Goal: Task Accomplishment & Management: Manage account settings

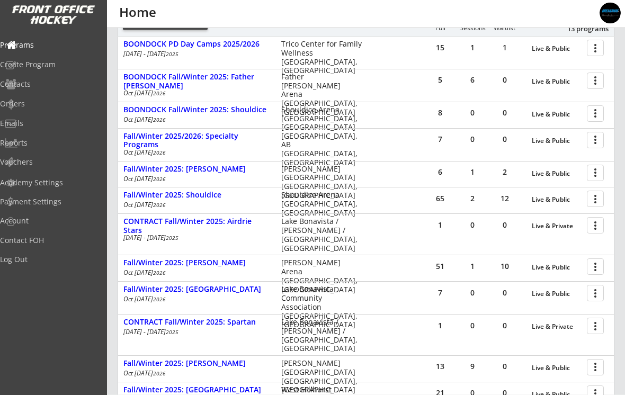
scroll to position [154, 0]
click at [597, 270] on div at bounding box center [597, 266] width 19 height 19
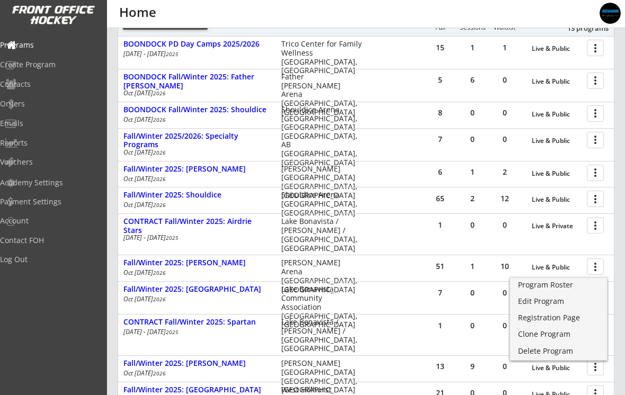
click at [564, 289] on div "Program Roster" at bounding box center [558, 284] width 81 height 7
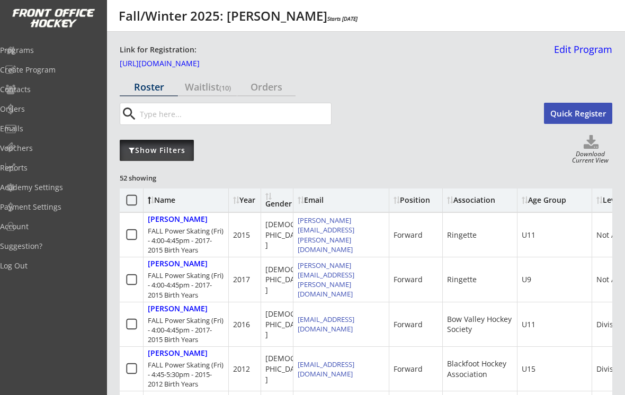
click at [136, 156] on div "Show Filters" at bounding box center [157, 150] width 74 height 21
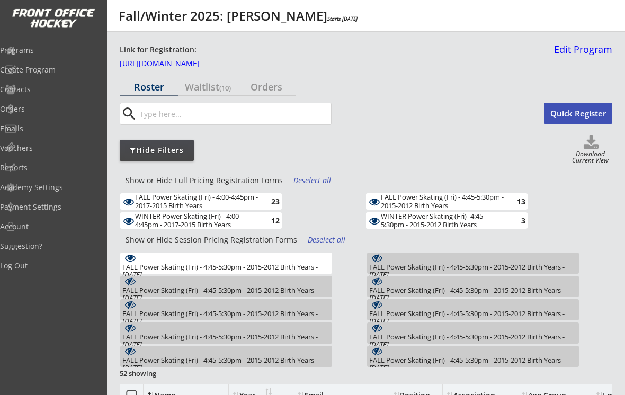
click at [293, 179] on div "Deselect all" at bounding box center [312, 180] width 39 height 11
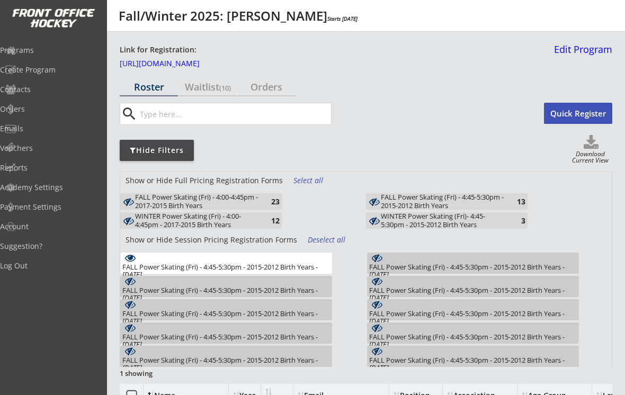
click at [311, 238] on div "Deselect all" at bounding box center [327, 240] width 39 height 11
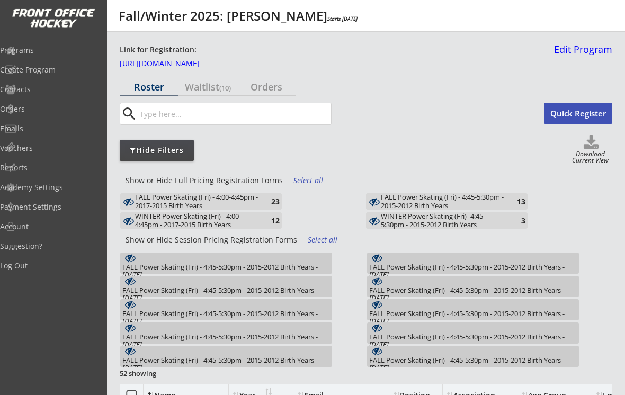
click at [514, 200] on div "13" at bounding box center [514, 202] width 21 height 8
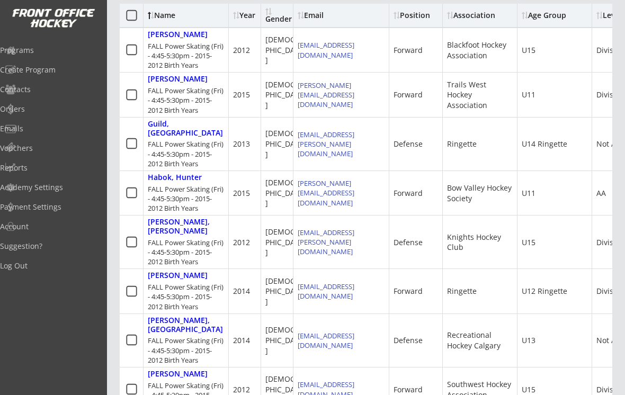
scroll to position [409, 0]
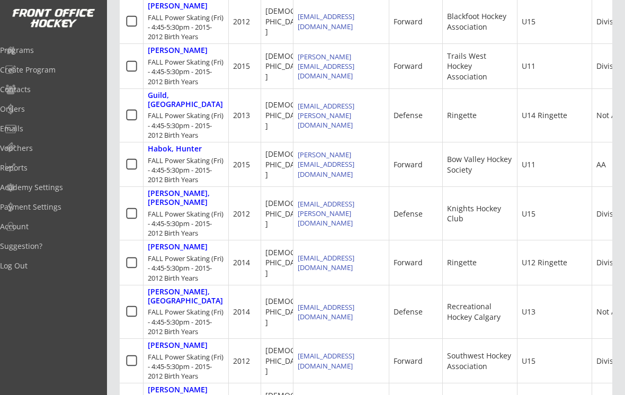
click at [30, 107] on div "Orders" at bounding box center [50, 108] width 101 height 7
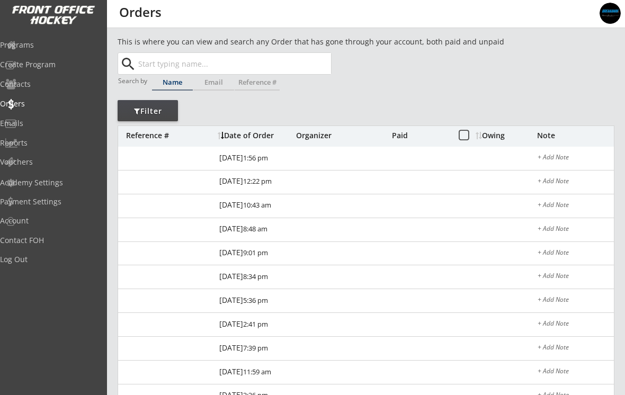
click at [151, 62] on input "text" at bounding box center [233, 63] width 195 height 21
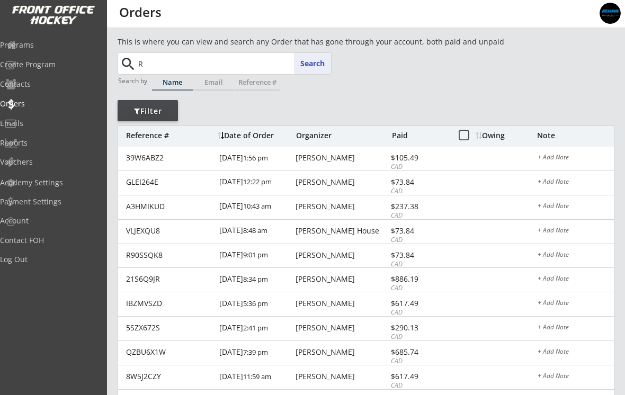
type input "Re"
type input "Reid Meckelborg"
type input "Rex"
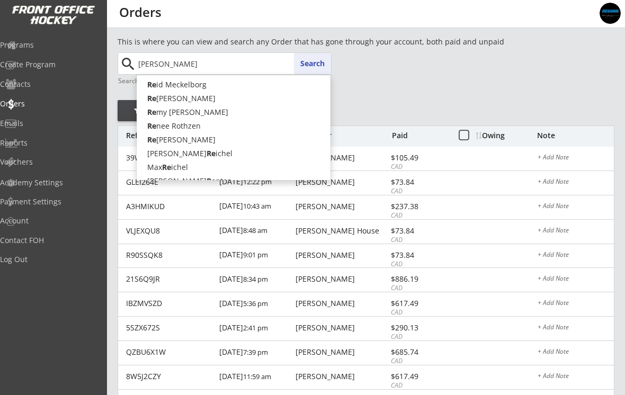
type input "Rex Huang"
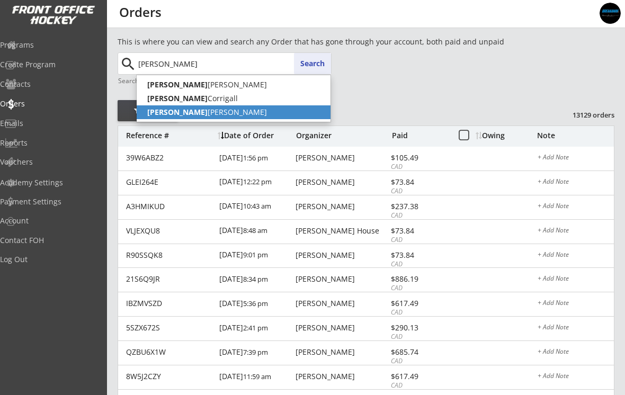
click at [159, 113] on strong "Rex" at bounding box center [177, 112] width 60 height 10
type input "Rex Kunec"
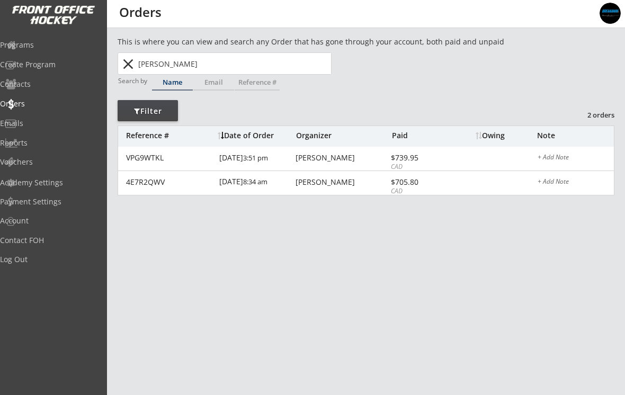
click at [145, 159] on div "VPG9WTKL" at bounding box center [169, 157] width 87 height 7
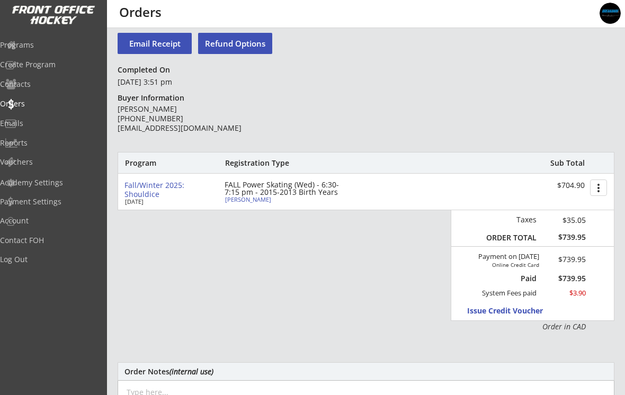
click at [32, 104] on div "Orders" at bounding box center [50, 103] width 101 height 7
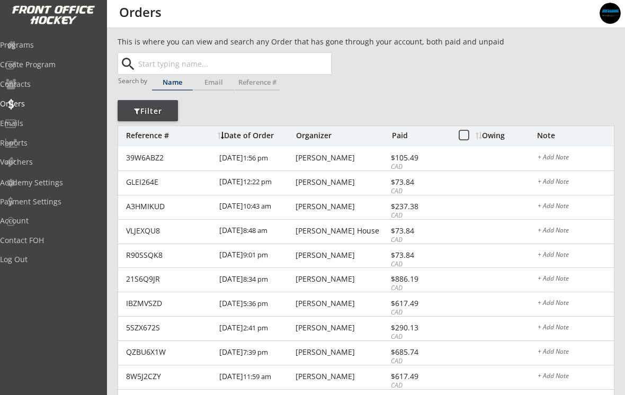
click at [148, 63] on input "text" at bounding box center [233, 63] width 195 height 21
type input "Lu"
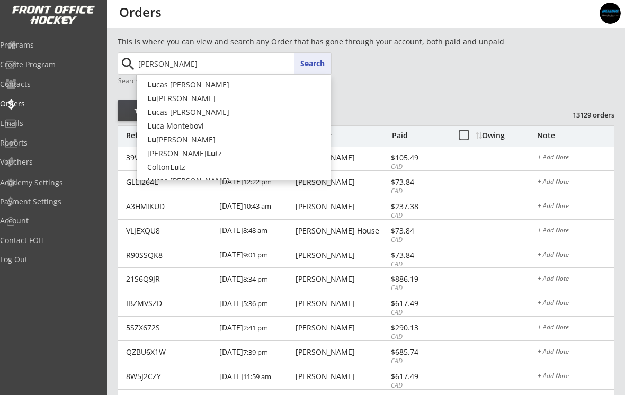
type input "Luke"
type input "Luke Lordon"
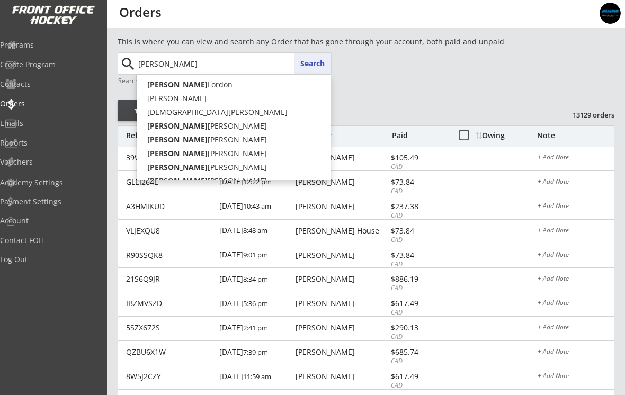
type input "Luke E"
type input "Luke Emmond"
type input "Luke Ed"
type input "Luke Edwards"
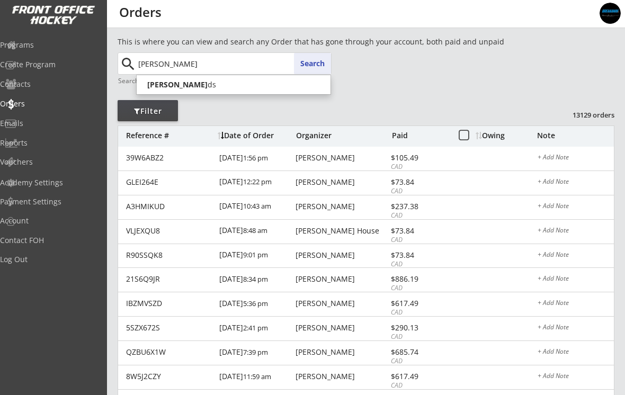
type input "Luke Edward"
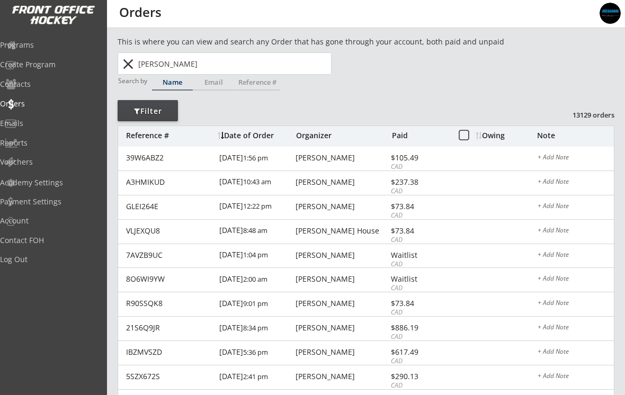
click at [199, 63] on input "Luke Edwards" at bounding box center [233, 63] width 195 height 21
type input "Luke Edward"
type input "Luke Edwards"
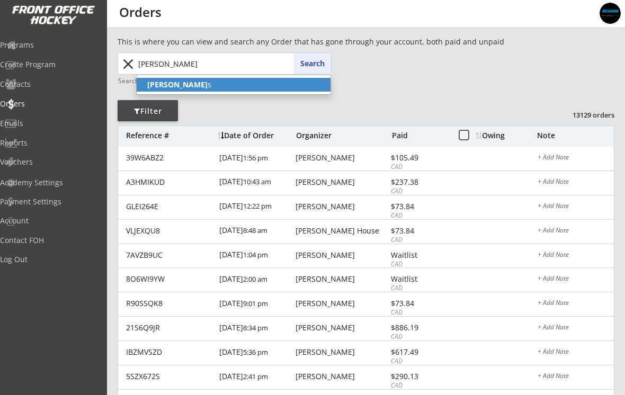
click at [157, 88] on strong "Luke Edward" at bounding box center [177, 84] width 60 height 10
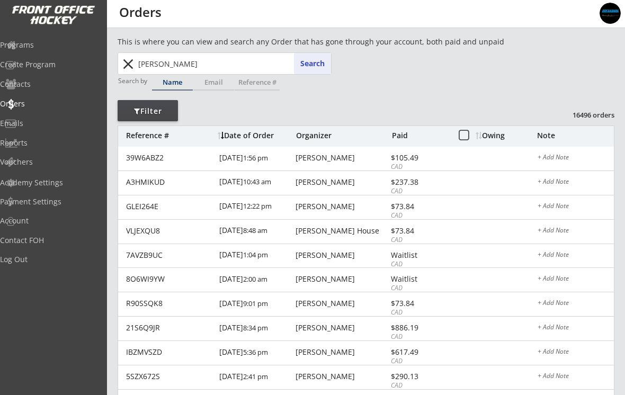
click at [303, 55] on button "Search" at bounding box center [312, 63] width 37 height 21
click at [190, 66] on input "Luke Edwards" at bounding box center [233, 63] width 195 height 21
type input "Luke Edward"
type input "Luke Edwards"
type input "Luke E"
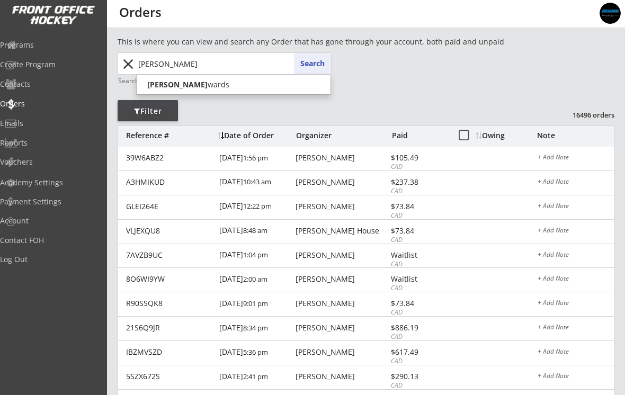
type input "Luke Emmond"
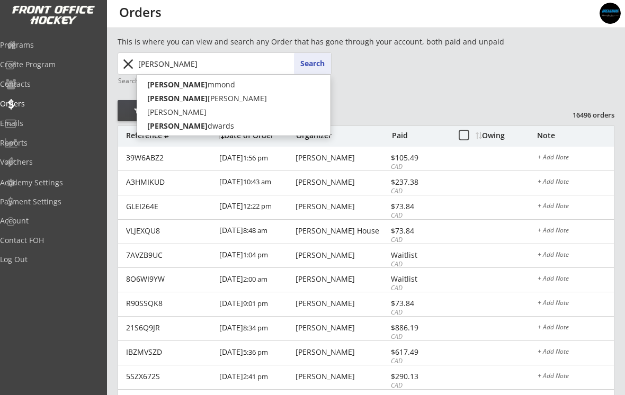
type input "Luke"
type input "Luke Lordon"
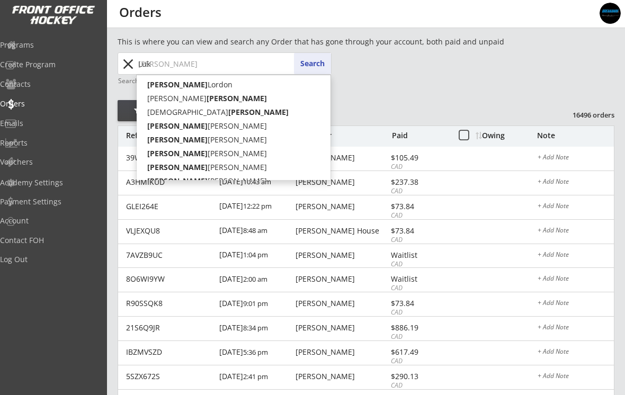
type input "Lu"
type input "Lucas Zakresky"
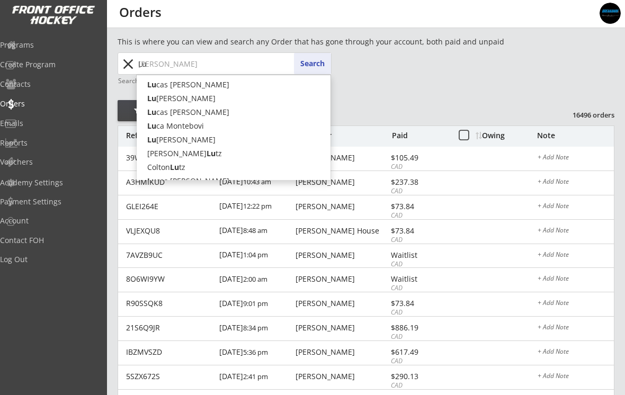
type input "Luk"
type input "Luke Lordon"
type input "Luke"
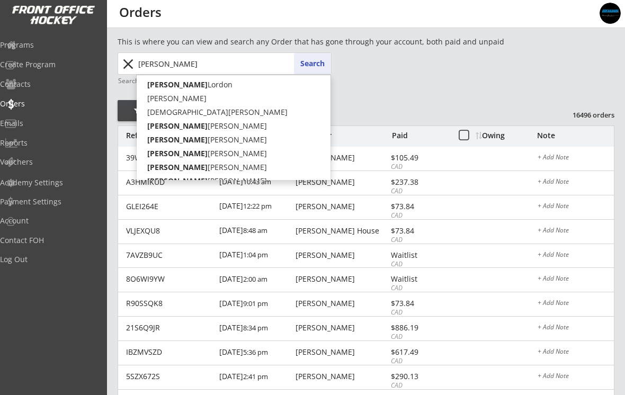
type input "Luke e"
type input "Luke emmond"
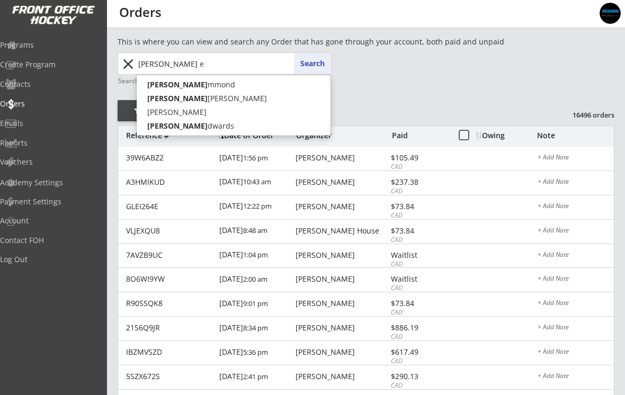
type input "Luke ed"
type input "Luke edwards"
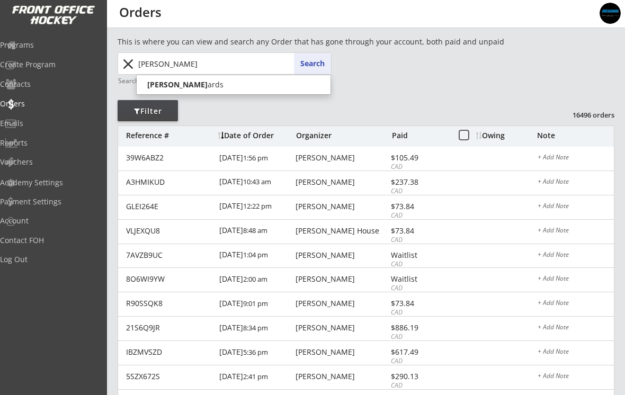
type input "Luke edwa"
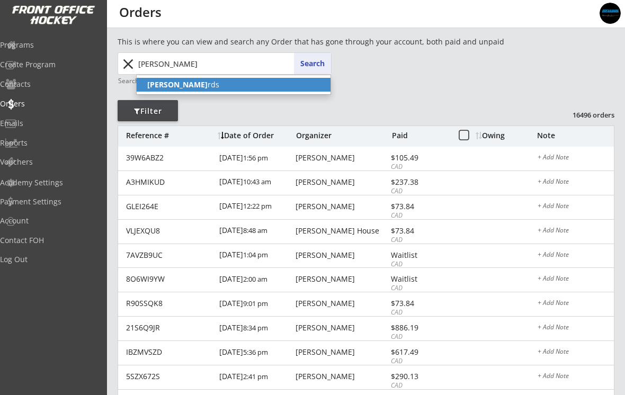
click at [172, 89] on strong "Luke Edwa" at bounding box center [177, 84] width 60 height 10
type input "Luke Edwards"
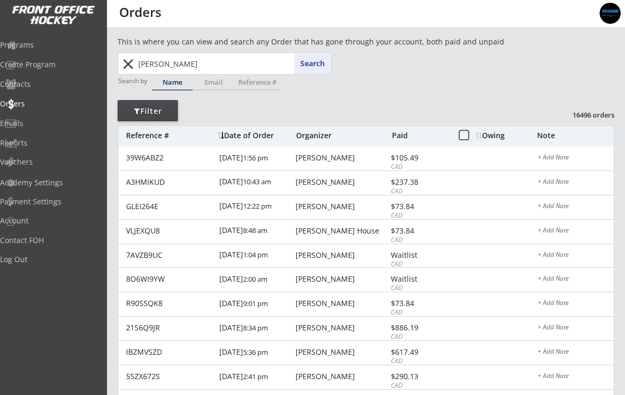
click at [32, 48] on div "Programs" at bounding box center [50, 44] width 101 height 7
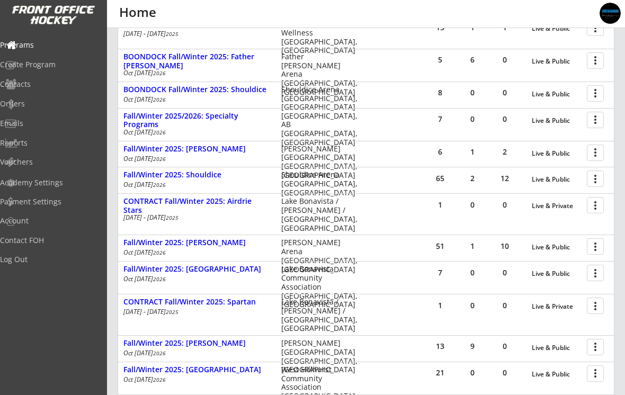
scroll to position [174, 0]
click at [593, 250] on div at bounding box center [597, 246] width 19 height 19
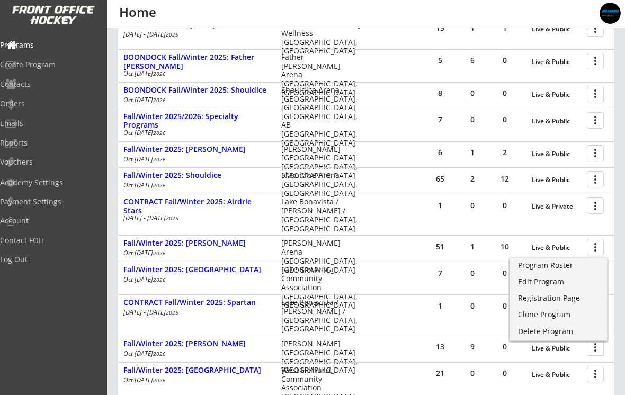
click at [565, 266] on div "Program Roster" at bounding box center [558, 265] width 81 height 7
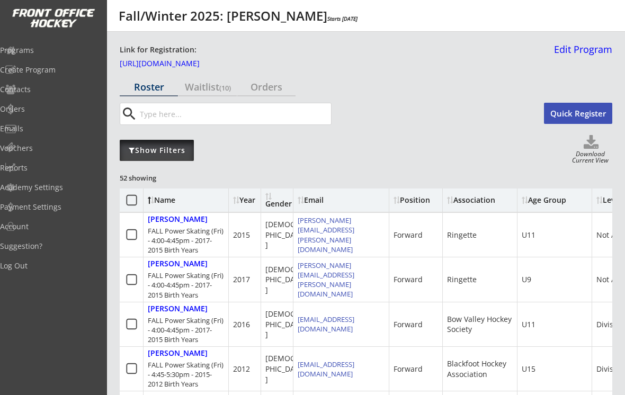
click at [147, 153] on div "Show Filters" at bounding box center [157, 150] width 74 height 11
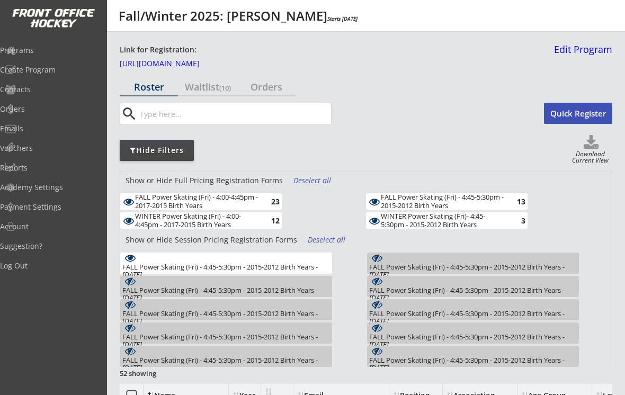
click at [300, 172] on div "Show or Hide Full Pricing Registration Forms Deselect all" at bounding box center [366, 182] width 492 height 21
click at [315, 235] on div "Deselect all" at bounding box center [327, 240] width 39 height 11
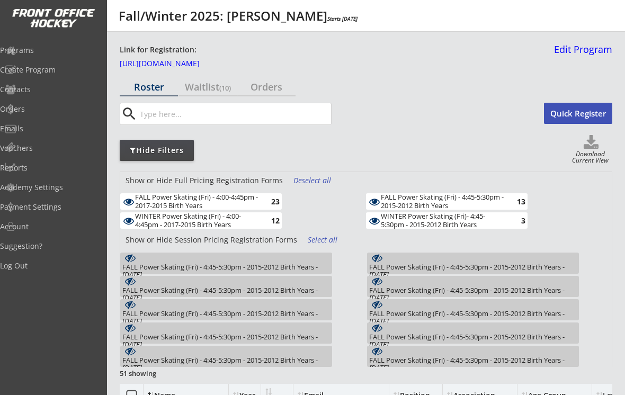
click at [305, 176] on div "Deselect all" at bounding box center [312, 180] width 39 height 11
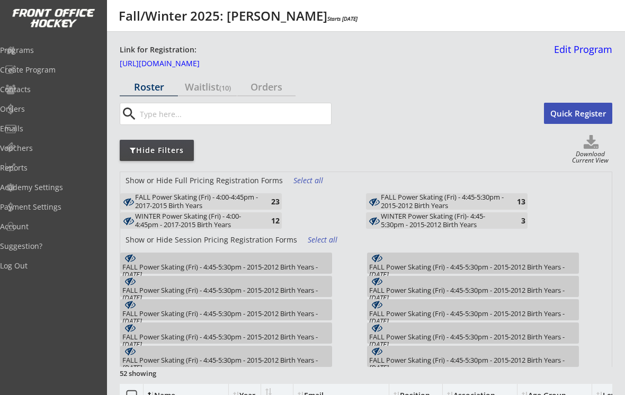
click at [301, 176] on div "Select all" at bounding box center [312, 180] width 39 height 11
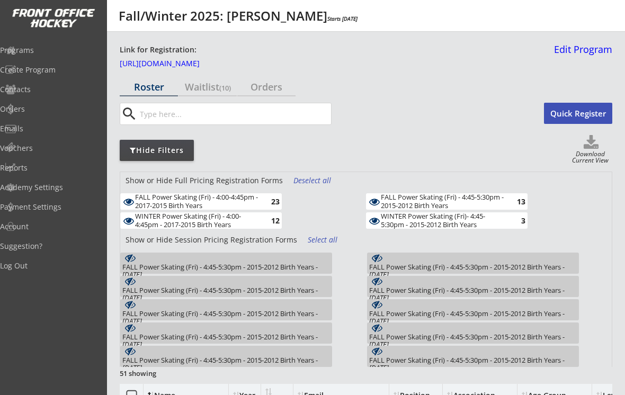
click at [180, 219] on div "WINTER Power Skating (Fri) - 4:00-4:45pm - 2017-2015 Birth Years" at bounding box center [196, 220] width 123 height 16
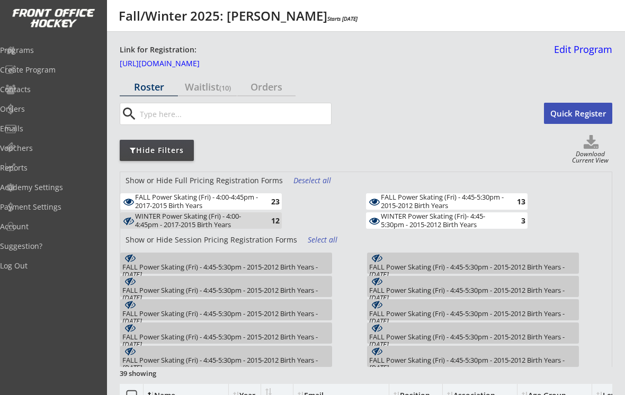
click at [411, 217] on div "WINTER Power Skating (Fri)- 4:45-5:30pm - 2015-2012 Birth Years" at bounding box center [442, 220] width 123 height 16
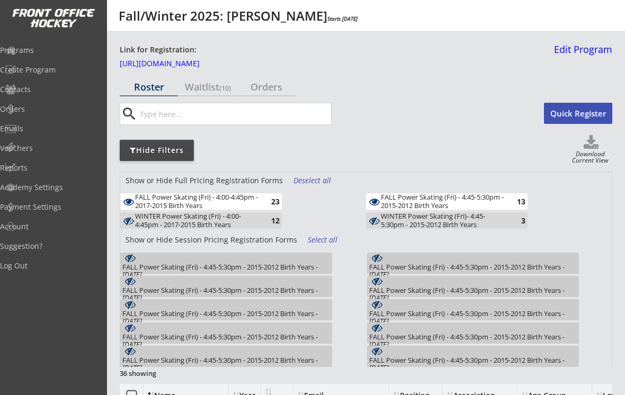
click at [405, 193] on div "FALL Power Skating (Fri) - 4:45-5:30pm - 2015-2012 Birth Years" at bounding box center [442, 201] width 123 height 16
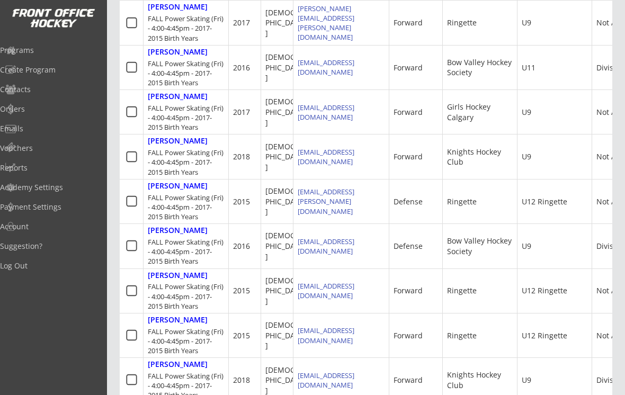
scroll to position [453, 0]
click at [28, 112] on div "Orders" at bounding box center [50, 108] width 101 height 7
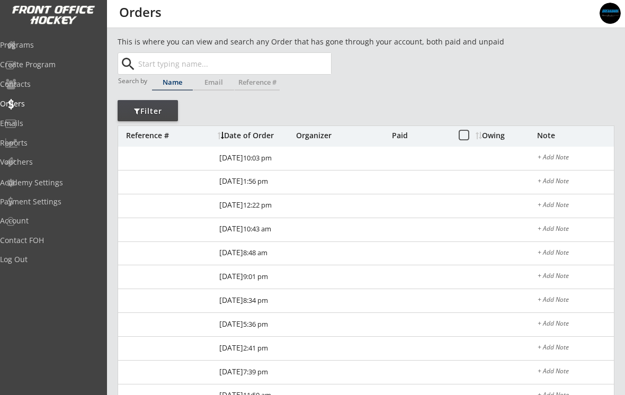
click at [155, 64] on input "text" at bounding box center [233, 63] width 195 height 21
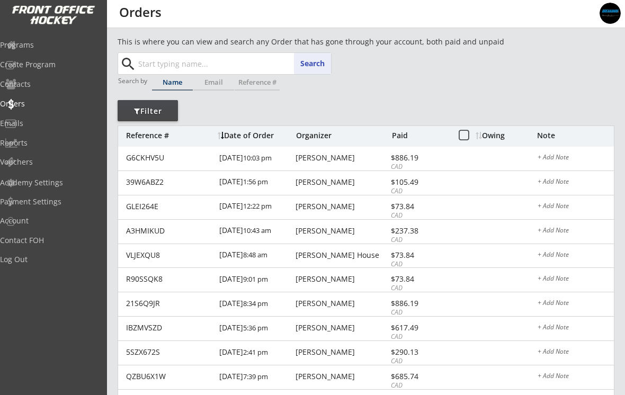
paste input "[EMAIL_ADDRESS][DOMAIN_NAME]"
type input "mikekwan20@gmail.com"
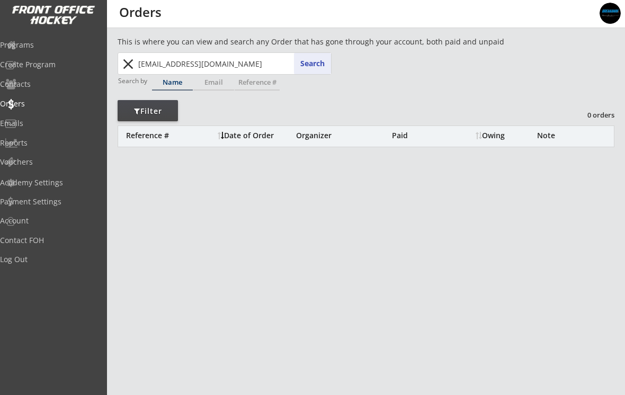
click at [40, 49] on div "Programs" at bounding box center [50, 44] width 101 height 7
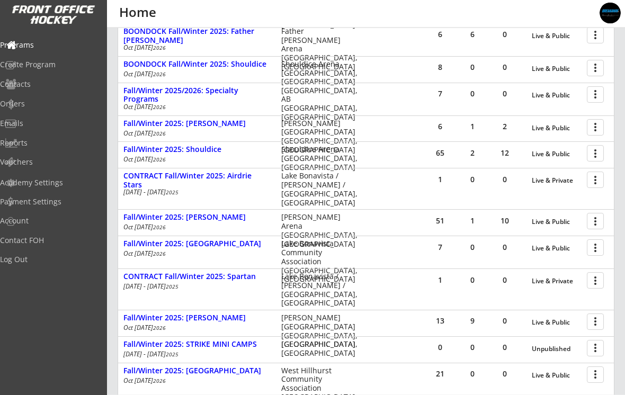
scroll to position [200, 0]
click at [591, 377] on div at bounding box center [597, 374] width 19 height 19
click at [564, 391] on div "Program Roster" at bounding box center [558, 392] width 81 height 7
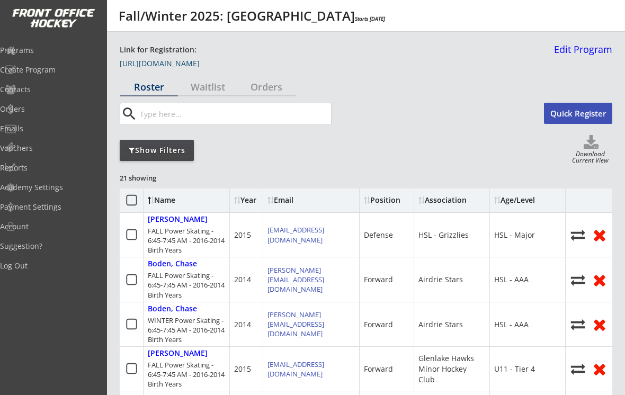
click at [168, 64] on link "[URL][DOMAIN_NAME]" at bounding box center [173, 66] width 106 height 12
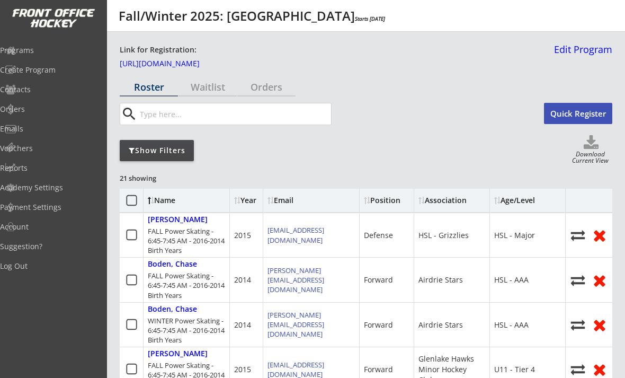
click at [30, 150] on div "Vouchers" at bounding box center [50, 148] width 101 height 7
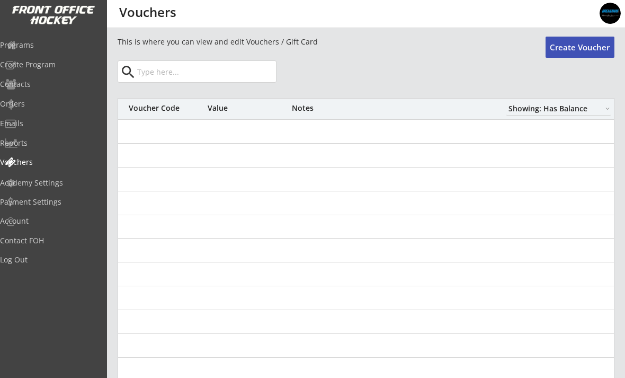
select select ""Showing: Has Balance""
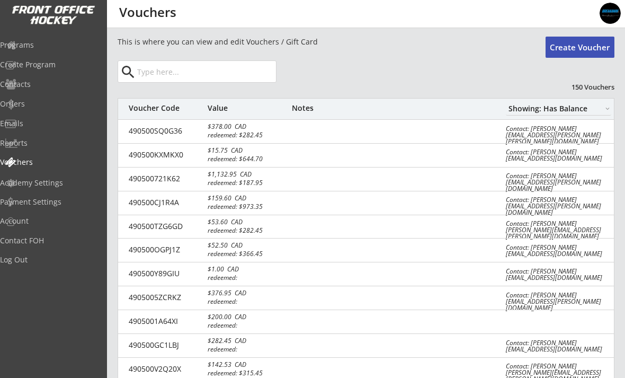
click at [579, 50] on button "Create Voucher" at bounding box center [580, 47] width 69 height 21
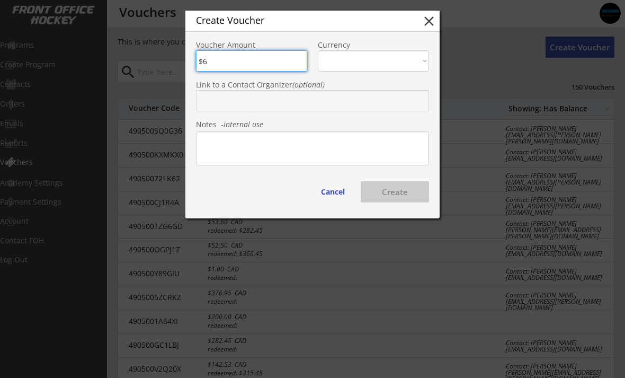
type input "$65"
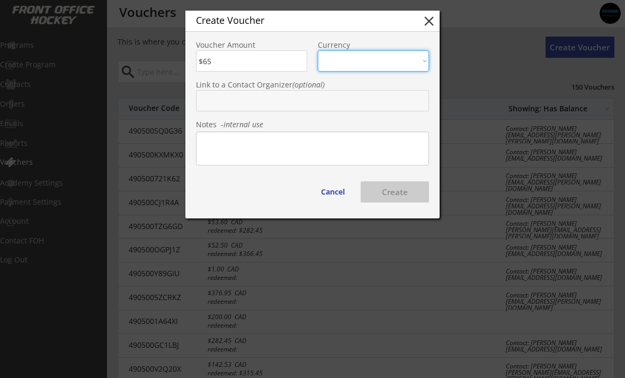
select select ""CAD""
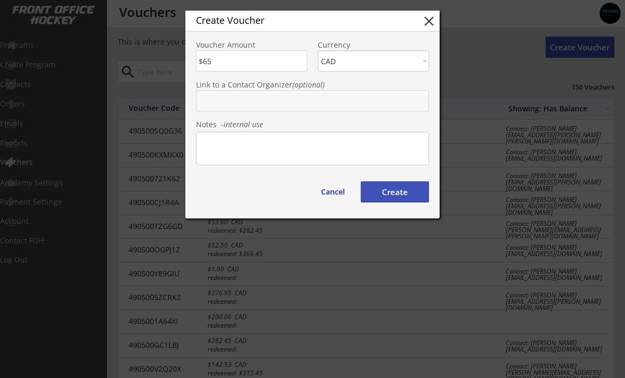
click at [380, 140] on textarea at bounding box center [312, 148] width 233 height 34
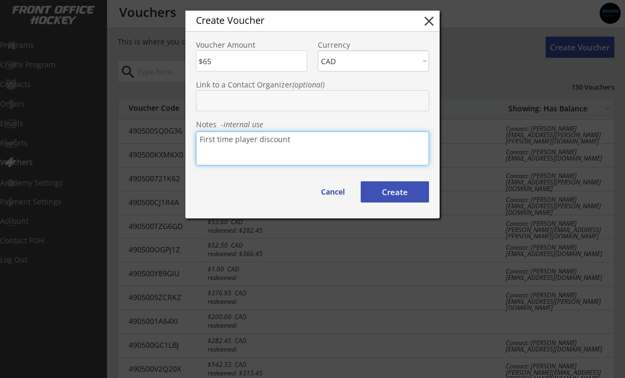
type textarea "First time player discount"
click at [400, 192] on button "Create" at bounding box center [395, 191] width 68 height 21
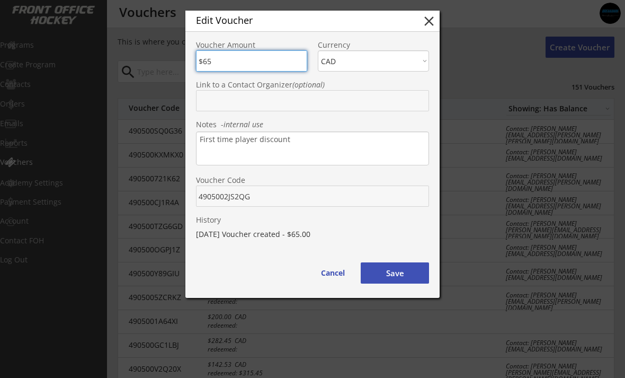
click at [355, 209] on div "History 9/30/25 Voucher created - $65.00" at bounding box center [312, 227] width 254 height 40
click at [401, 274] on button "Save" at bounding box center [395, 272] width 68 height 21
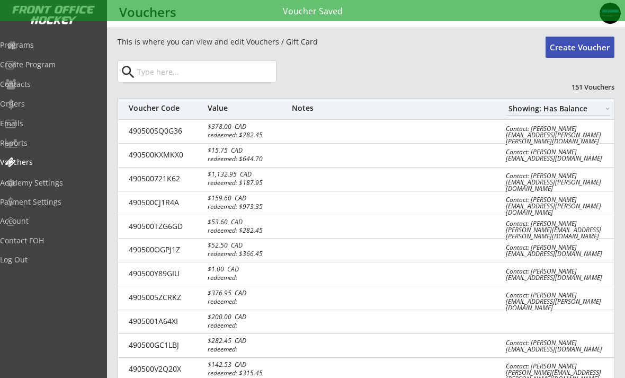
select select ""Showing: Has Balance""
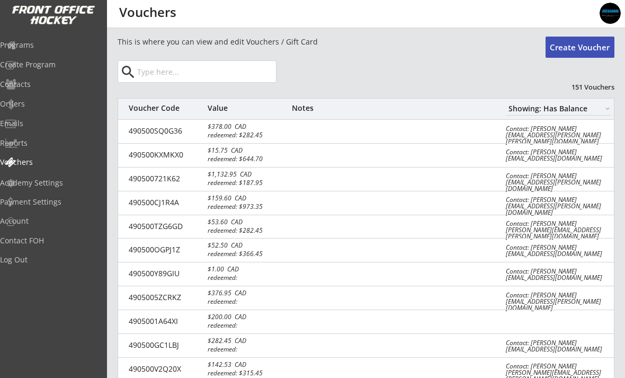
click at [31, 101] on div "Orders" at bounding box center [50, 103] width 101 height 7
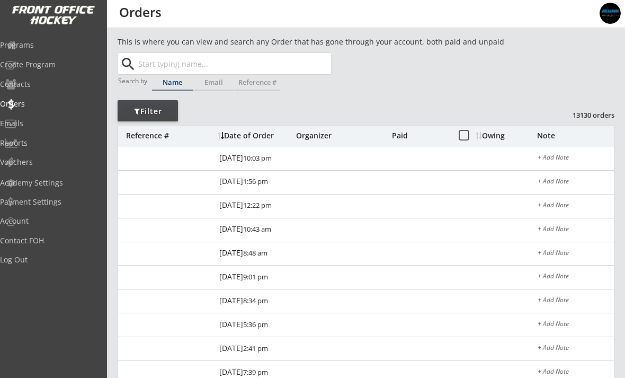
click at [149, 66] on input "text" at bounding box center [233, 63] width 195 height 21
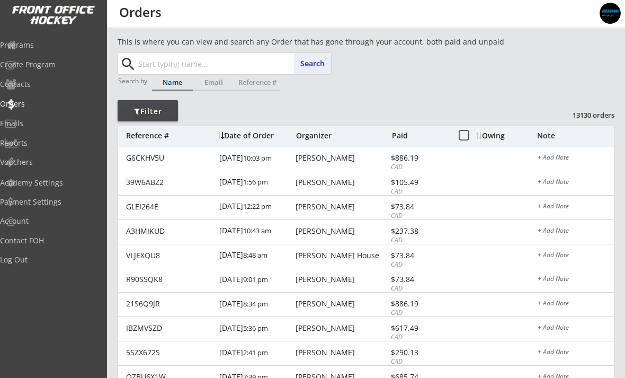
paste input "kellylerette@hotmail.com"
type input "kellylerette@hotmail.com"
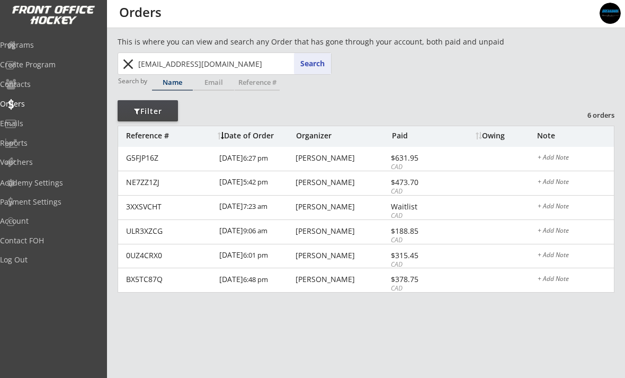
click at [164, 162] on div "G5FJP16Z" at bounding box center [169, 158] width 87 height 8
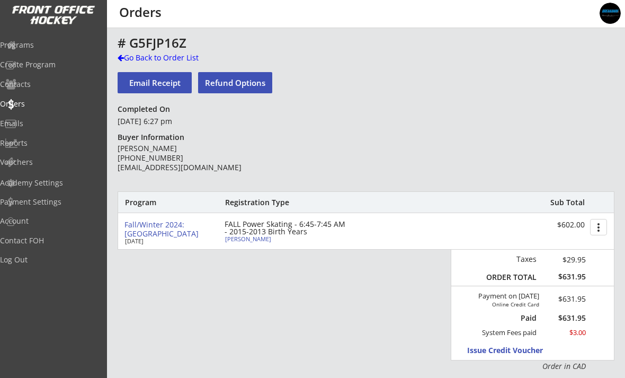
click at [146, 57] on div "Go Back to Order List" at bounding box center [172, 57] width 109 height 11
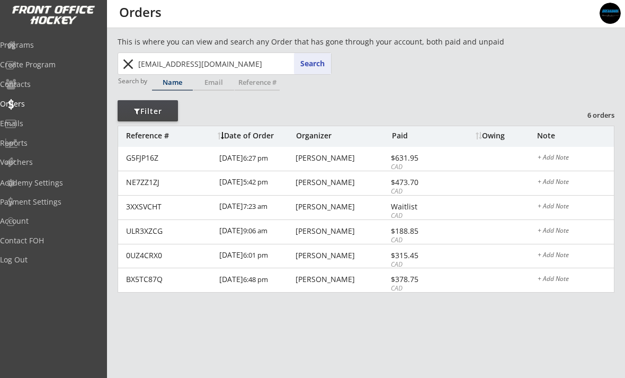
click at [149, 190] on div "NE7ZZ1ZJ 3/12/24 5:42 pm Kelly Lerette $473.70 CAD + Add Note" at bounding box center [366, 183] width 496 height 24
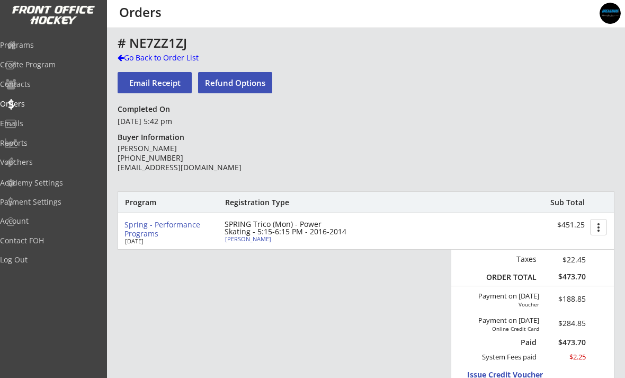
click at [136, 54] on div "Go Back to Order List" at bounding box center [172, 57] width 109 height 11
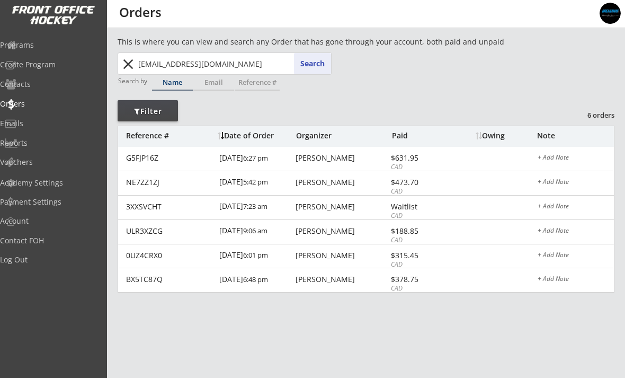
click at [42, 46] on div "Programs" at bounding box center [50, 44] width 101 height 7
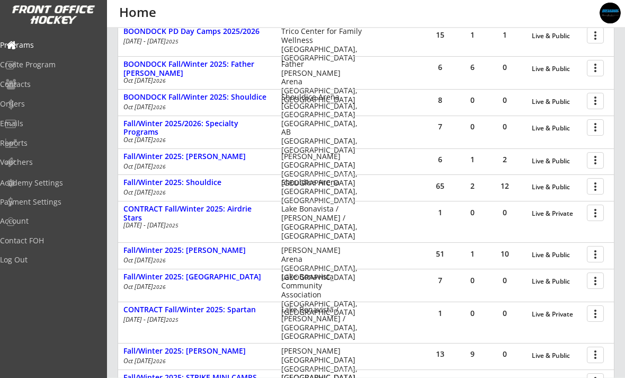
scroll to position [170, 0]
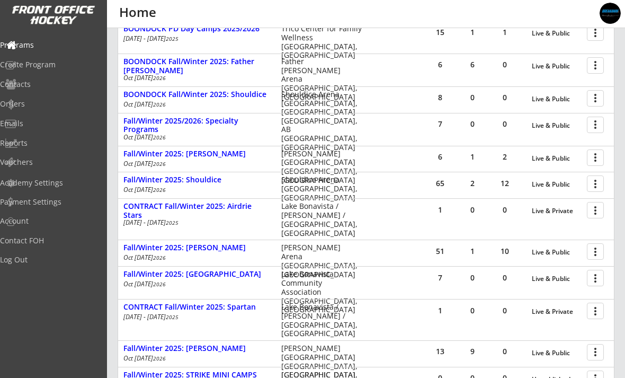
click at [597, 182] on div at bounding box center [597, 183] width 19 height 19
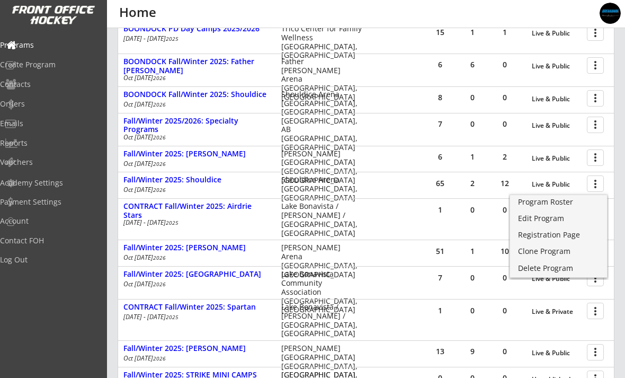
click at [560, 206] on div "Program Roster" at bounding box center [558, 201] width 81 height 7
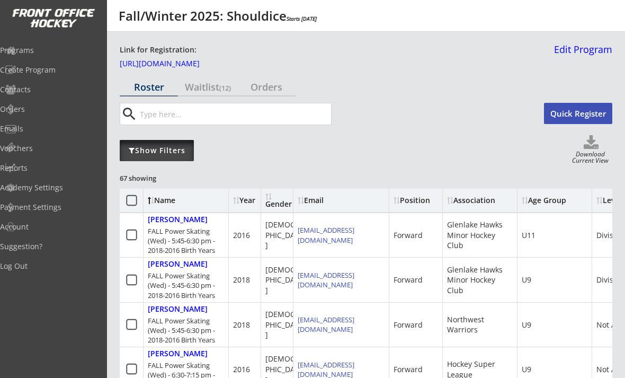
click at [143, 149] on div "Show Filters" at bounding box center [157, 150] width 74 height 11
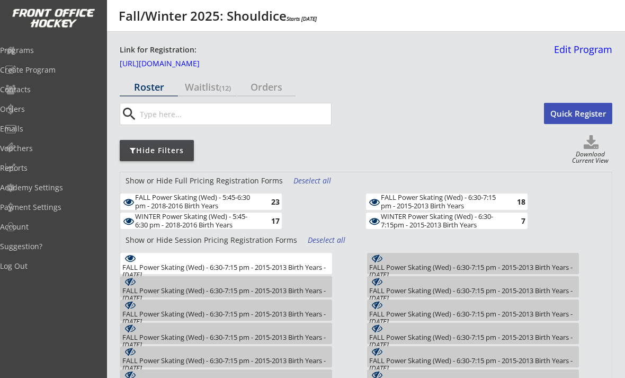
click at [314, 244] on div "Deselect all" at bounding box center [327, 240] width 39 height 11
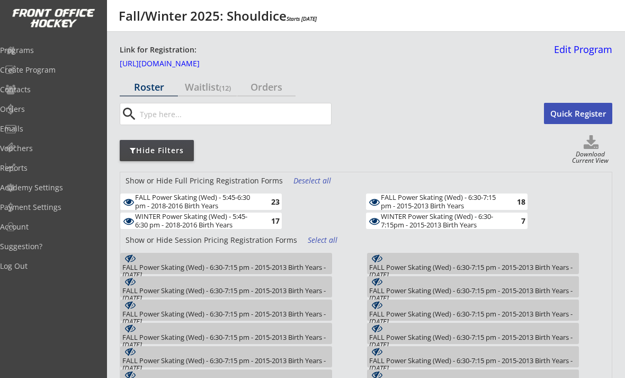
click at [308, 184] on div "Deselect all" at bounding box center [312, 180] width 39 height 11
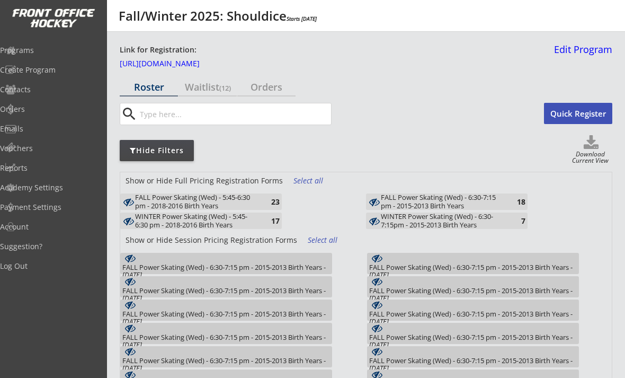
click at [394, 199] on div "FALL Power Skating (Wed) - 6:30-7:15 pm - 2015-2013 Birth Years" at bounding box center [442, 201] width 123 height 16
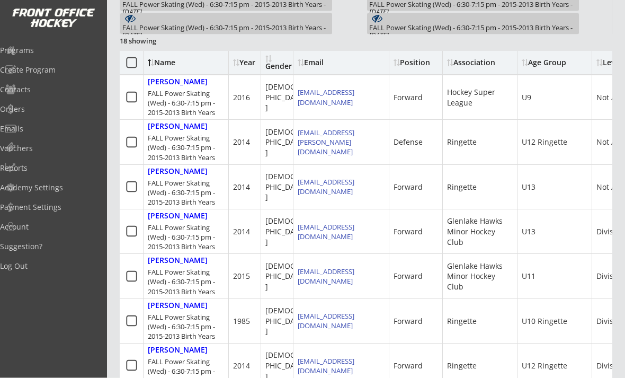
scroll to position [358, 0]
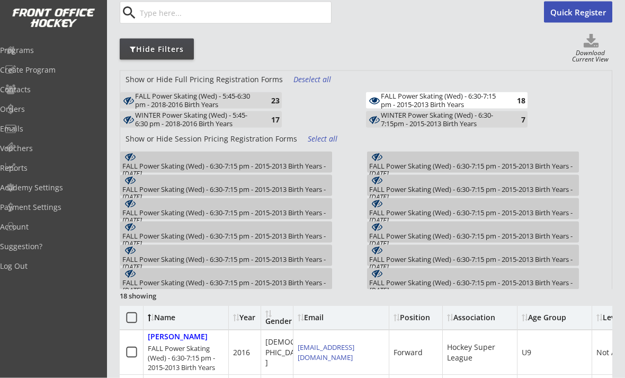
click at [506, 99] on div "18" at bounding box center [514, 100] width 21 height 8
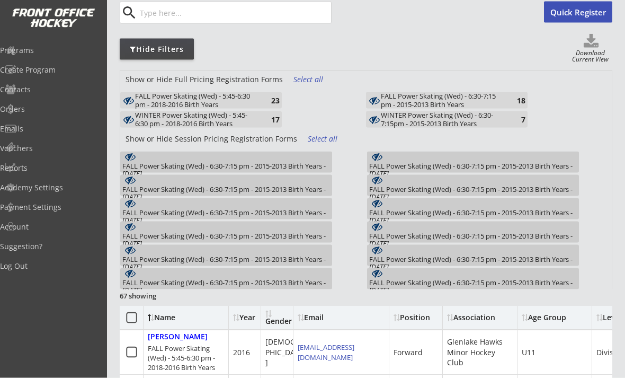
scroll to position [102, 0]
click at [514, 121] on div "7" at bounding box center [514, 119] width 21 height 8
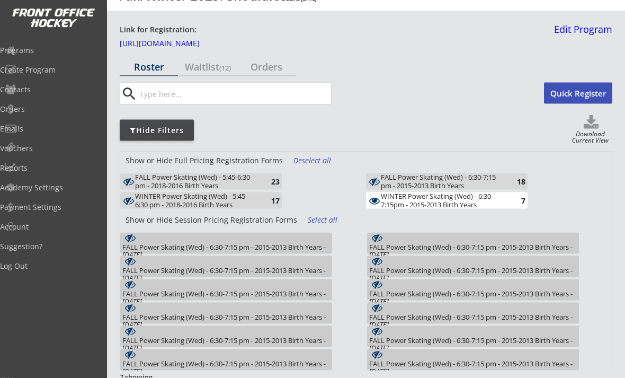
click at [498, 203] on div "WINTER Power Skating (Wed) - 6:30-7:15pm - 2015-2013 Birth Years" at bounding box center [442, 200] width 123 height 16
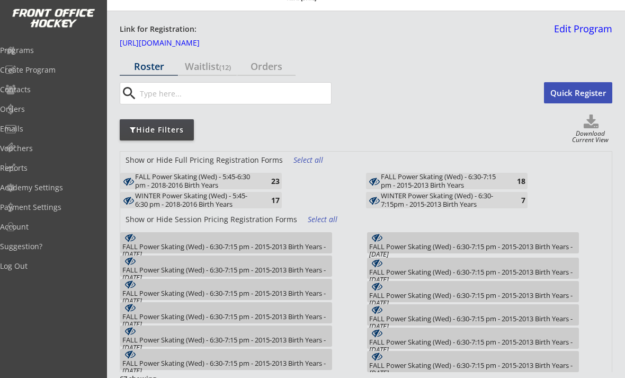
scroll to position [0, 0]
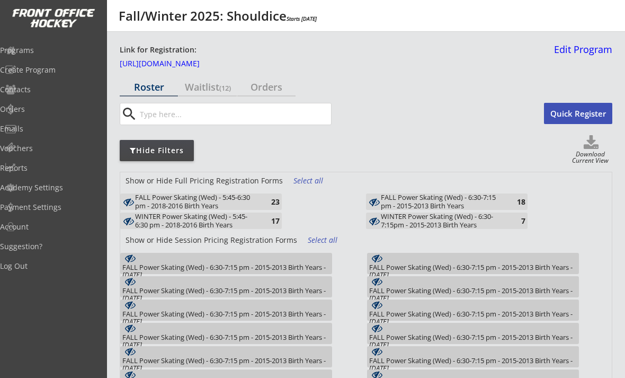
click at [467, 203] on div "FALL Power Skating (Wed) - 6:30-7:15 pm - 2015-2013 Birth Years" at bounding box center [442, 201] width 123 height 16
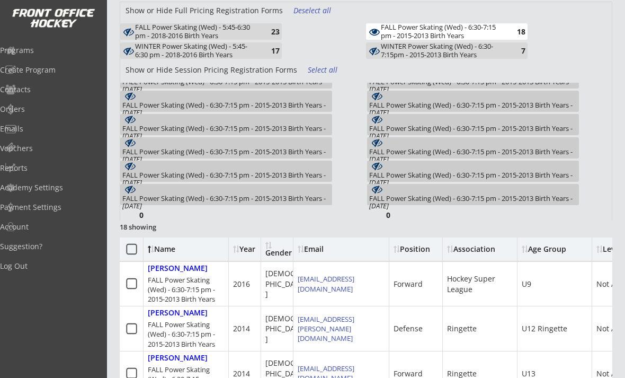
scroll to position [15, 0]
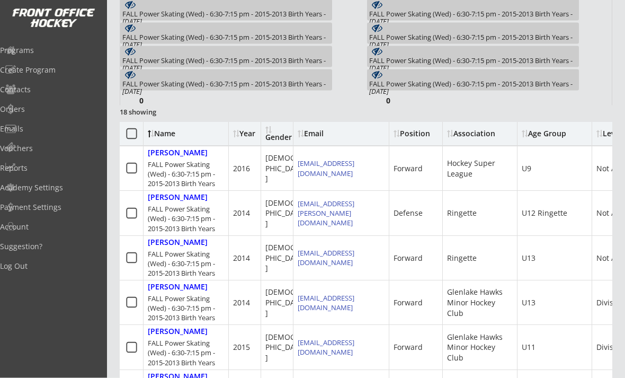
click at [156, 242] on div "Beniuk, Hailey" at bounding box center [178, 242] width 60 height 9
select select ""Forward""
select select ""Adult S""
select select ""Ringette""
select select ""U13""
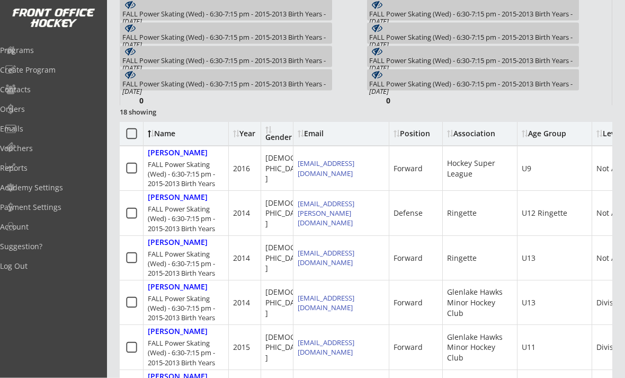
select select ""Not Applicable ""
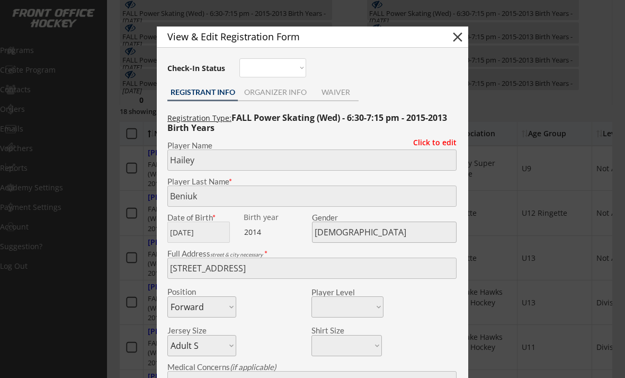
click at [280, 96] on div "ORGANIZER INFO" at bounding box center [275, 91] width 75 height 7
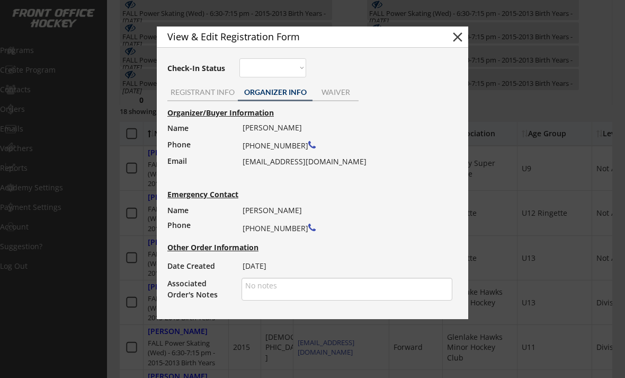
click at [461, 39] on button "close" at bounding box center [458, 37] width 16 height 16
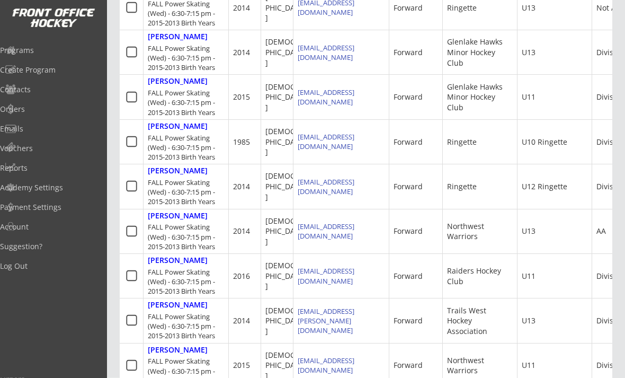
scroll to position [536, 0]
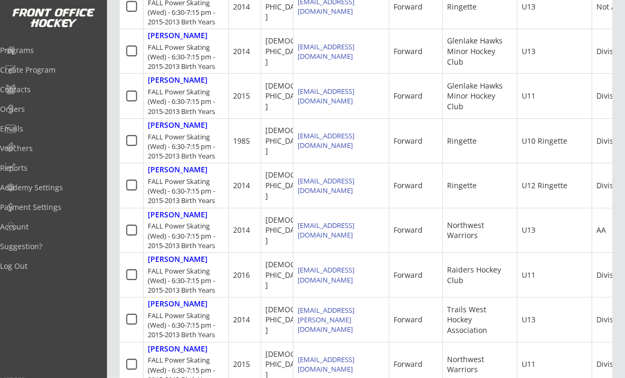
click at [155, 257] on div "Kang, Rayaan" at bounding box center [178, 259] width 60 height 9
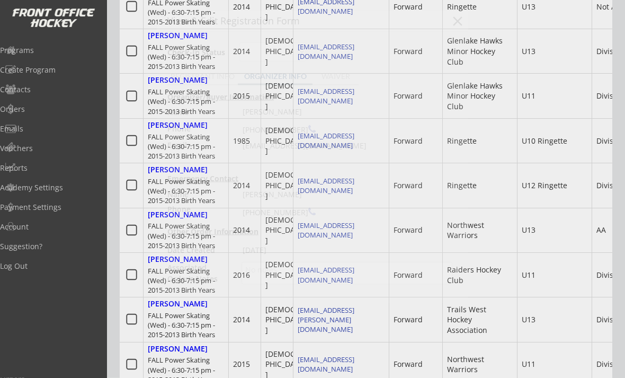
scroll to position [537, 0]
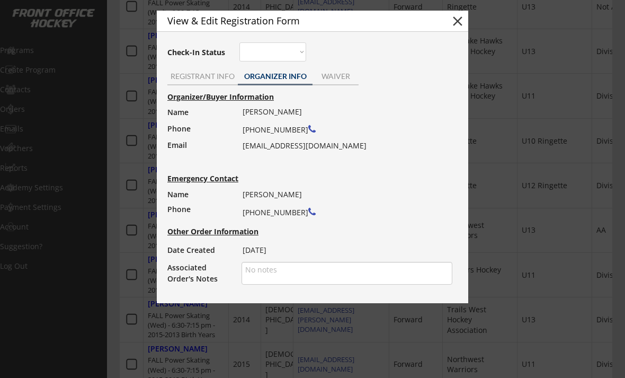
click at [464, 19] on button "close" at bounding box center [458, 21] width 16 height 16
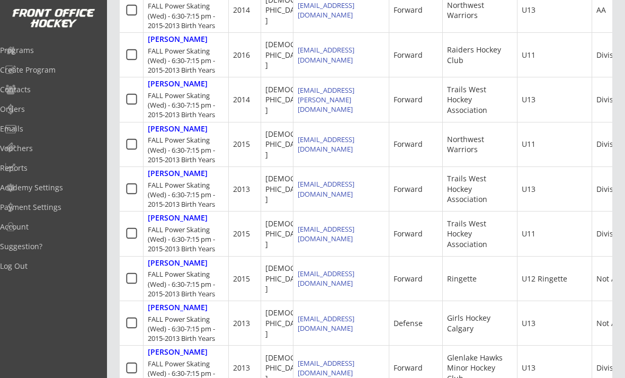
scroll to position [758, 0]
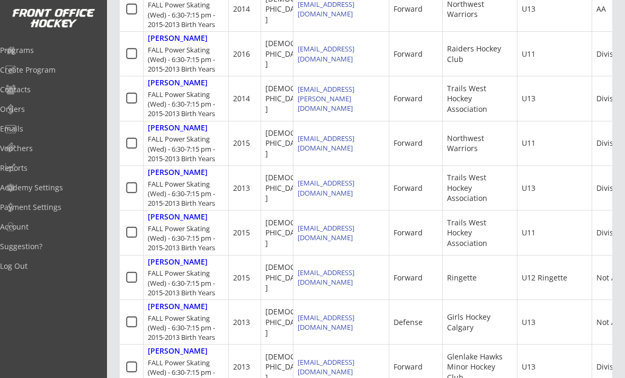
click at [155, 257] on div "Mckenzie, Zoe" at bounding box center [178, 261] width 60 height 9
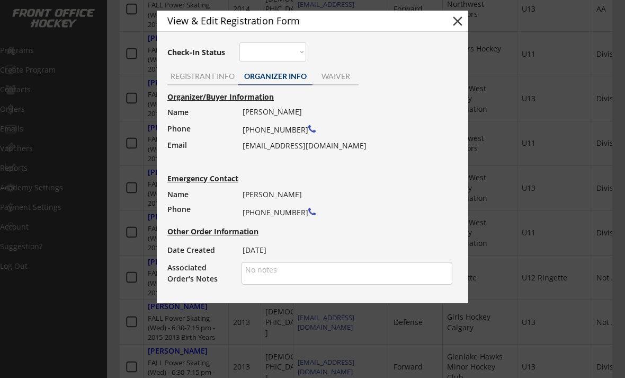
click at [357, 336] on div at bounding box center [312, 189] width 625 height 378
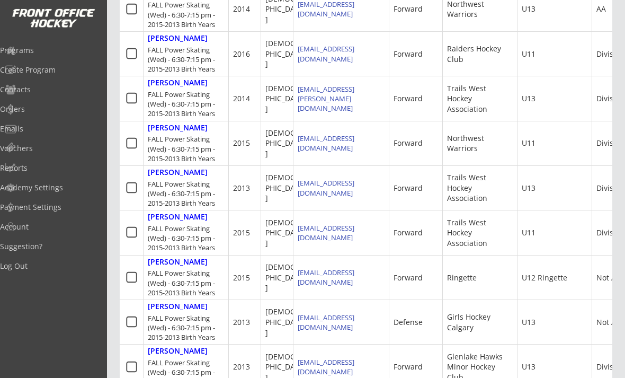
click at [154, 257] on div "Mckenzie, Zoe" at bounding box center [178, 261] width 60 height 9
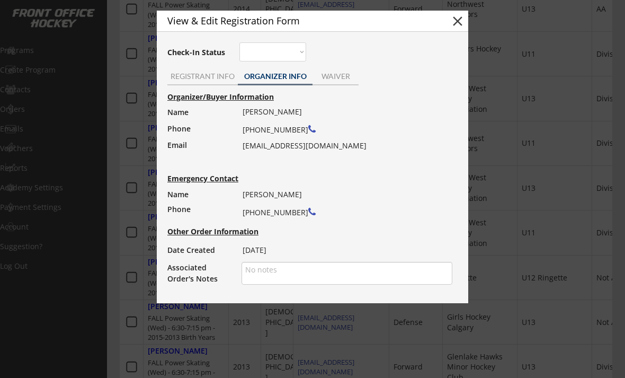
click at [463, 20] on button "close" at bounding box center [458, 21] width 16 height 16
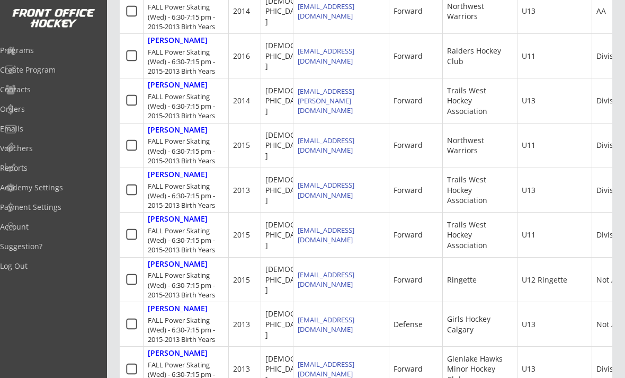
scroll to position [922, 0]
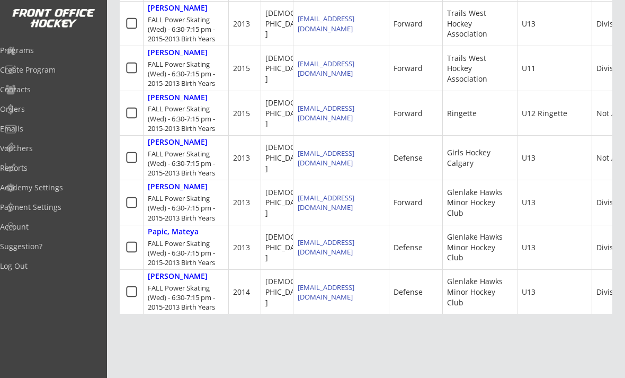
click at [37, 51] on div "Programs" at bounding box center [50, 50] width 101 height 7
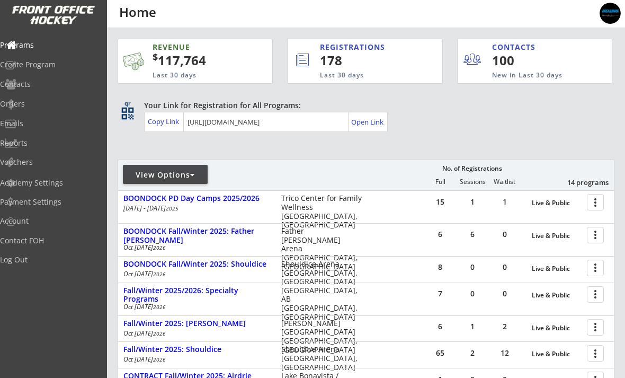
click at [591, 319] on div at bounding box center [597, 326] width 19 height 19
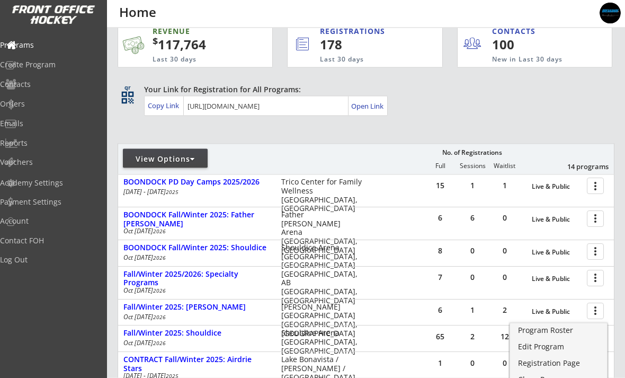
scroll to position [17, 0]
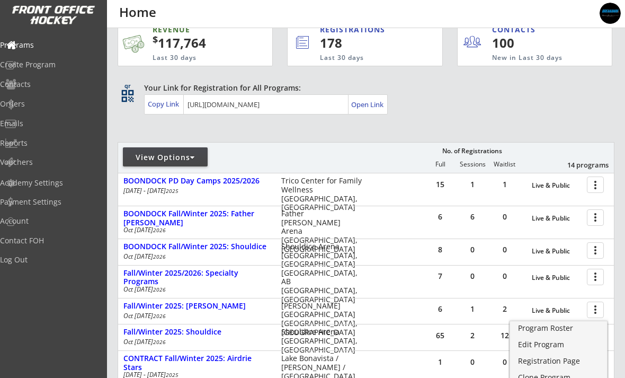
click at [544, 358] on div "Registration Page" at bounding box center [558, 360] width 81 height 7
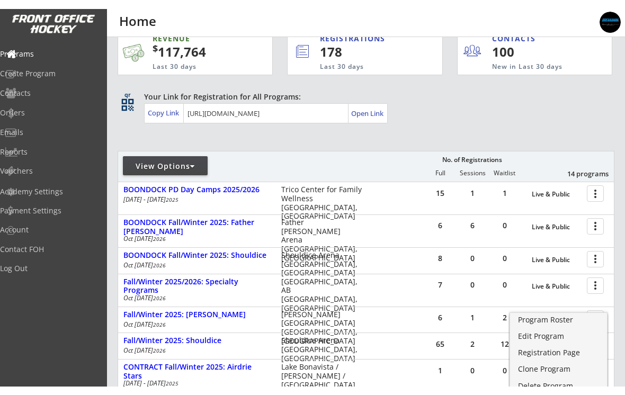
scroll to position [34, 0]
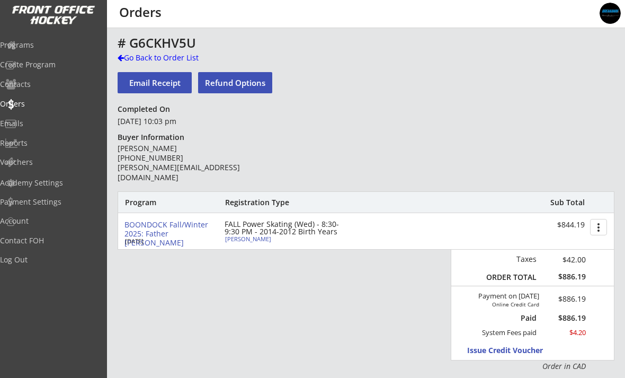
click at [233, 238] on div "[PERSON_NAME]" at bounding box center [284, 239] width 118 height 6
select select ""Defense""
select select ""Youth XL""
select select ""Northwest Warriors""
select select ""U13""
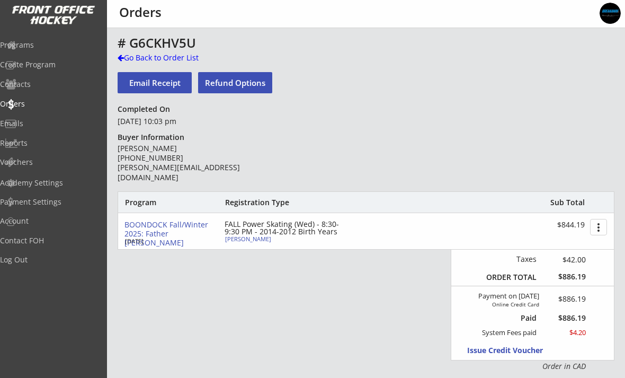
select select ""AA""
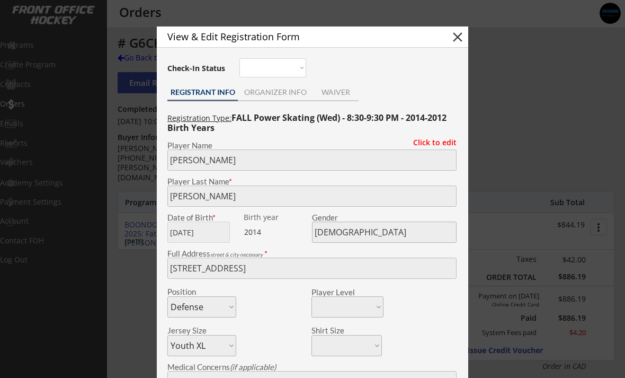
click at [459, 37] on button "close" at bounding box center [458, 37] width 16 height 16
select select ""PLACEHOLDER_1427118222253""
